Goal: Transaction & Acquisition: Purchase product/service

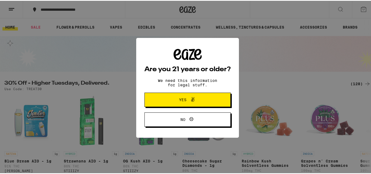
click at [198, 94] on button "Yes" at bounding box center [188, 99] width 86 height 14
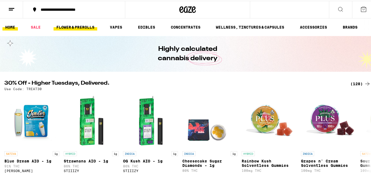
click at [66, 25] on link "FLOWER & PREROLLS" at bounding box center [76, 26] width 44 height 7
